Goal: Communication & Community: Answer question/provide support

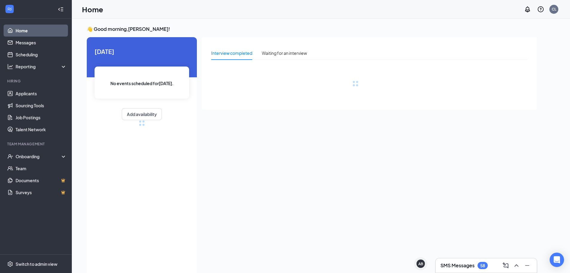
click at [453, 262] on h3 "SMS Messages" at bounding box center [458, 265] width 34 height 7
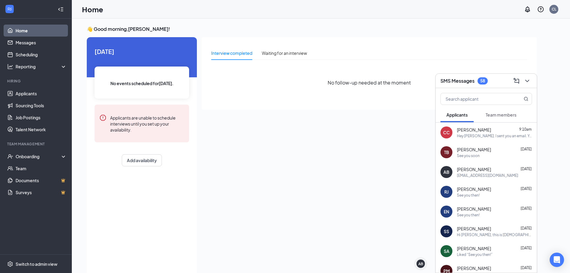
click at [516, 119] on button "Team members" at bounding box center [501, 114] width 43 height 15
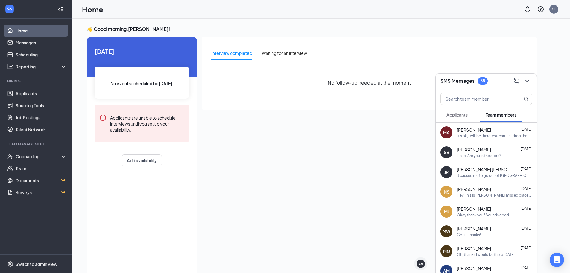
click at [493, 157] on div "Hello, Are you in the store?" at bounding box center [479, 155] width 44 height 5
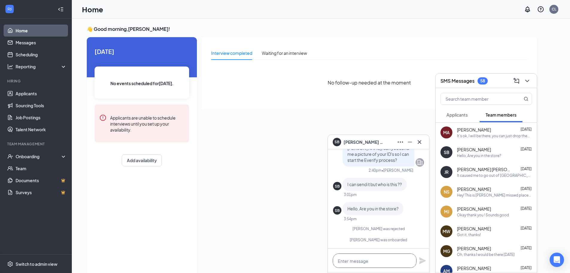
click at [366, 262] on textarea at bounding box center [375, 260] width 84 height 14
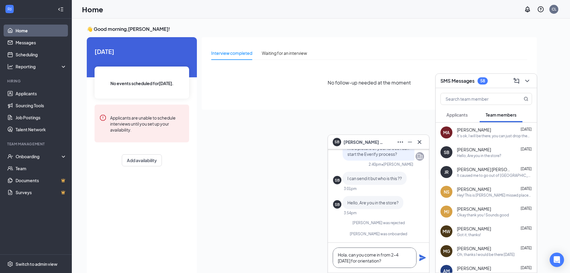
type textarea "Hola, can you come in from 2-4 [DATE] for orientation?"
click at [423, 256] on icon "Plane" at bounding box center [422, 257] width 7 height 7
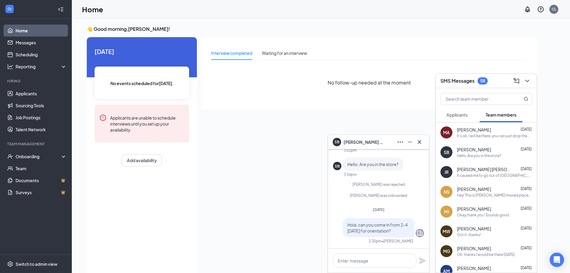
scroll to position [0, 0]
click at [421, 141] on icon "Cross" at bounding box center [420, 142] width 4 height 4
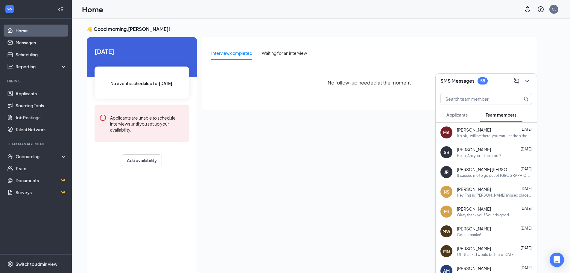
click at [534, 76] on div "SMS Messages 58" at bounding box center [486, 81] width 101 height 14
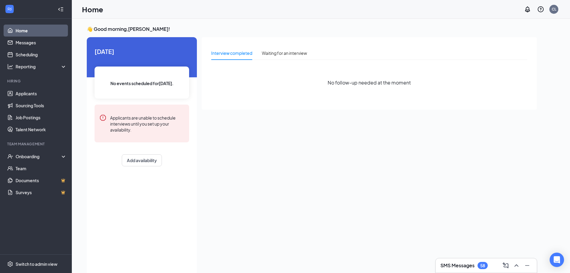
drag, startPoint x: 413, startPoint y: 221, endPoint x: 430, endPoint y: 231, distance: 19.2
click at [414, 221] on div "Interview completed Waiting for an interview No follow-up needed at the moment" at bounding box center [369, 154] width 335 height 234
click at [451, 267] on h3 "SMS Messages" at bounding box center [458, 265] width 34 height 7
